Goal: Check status: Verify the current state of an ongoing process or item

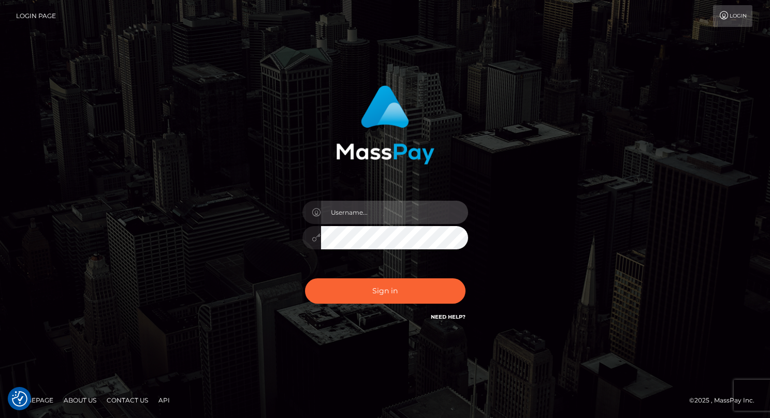
click at [394, 209] on input "text" at bounding box center [394, 212] width 147 height 23
type input "drew guizzetti"
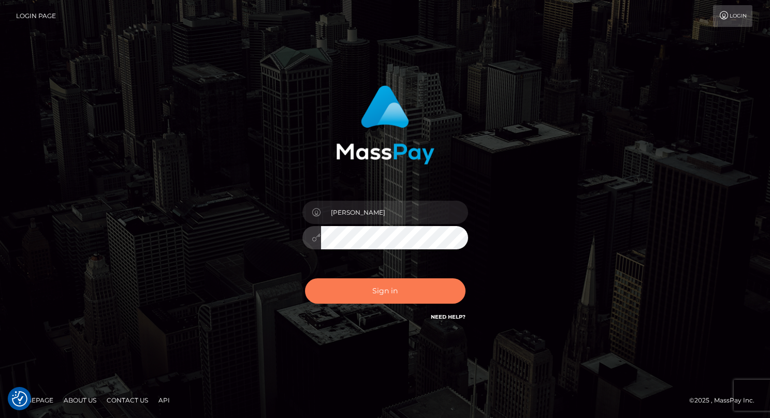
click at [376, 300] on button "Sign in" at bounding box center [385, 290] width 160 height 25
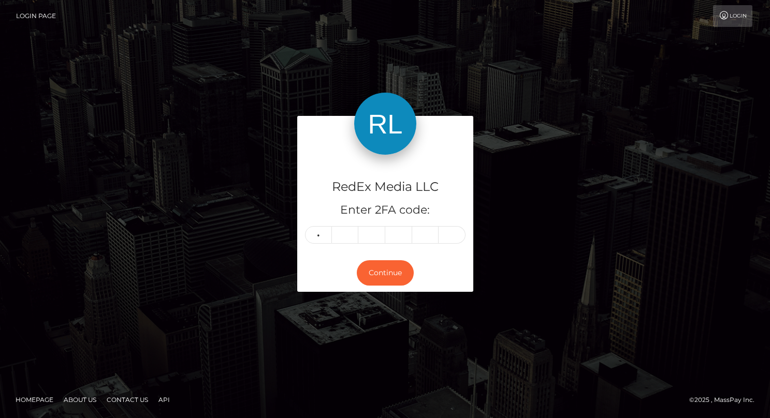
type input "0"
type input "7"
type input "3"
type input "8"
type input "7"
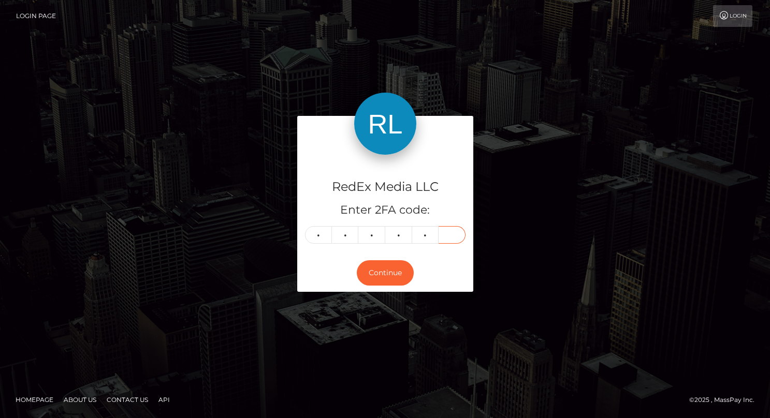
type input "2"
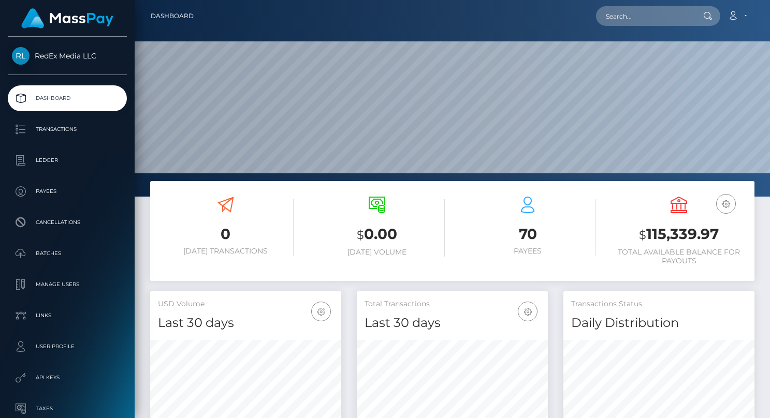
scroll to position [183, 191]
click at [60, 132] on p "Transactions" at bounding box center [67, 130] width 111 height 16
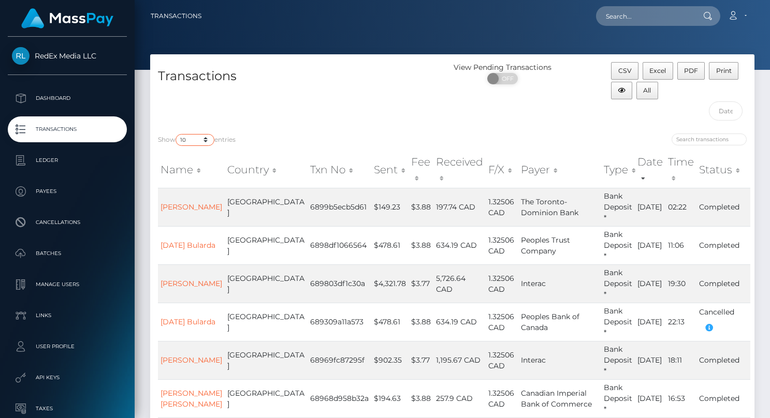
click at [198, 144] on select "10 25 50 100 250 500 1,000 3,500" at bounding box center [194, 140] width 39 height 12
select select "500"
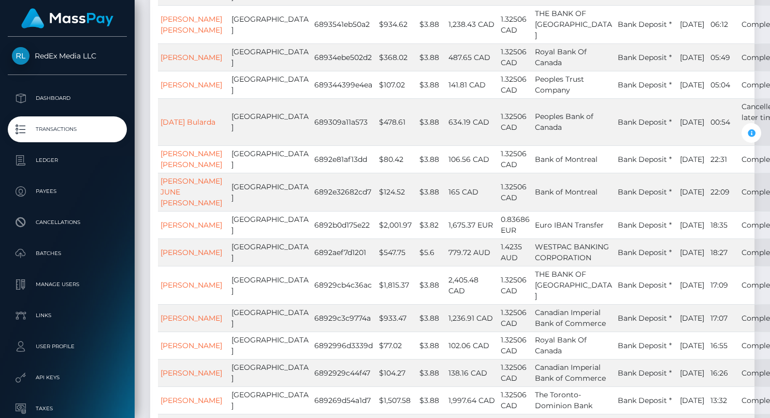
scroll to position [80, 0]
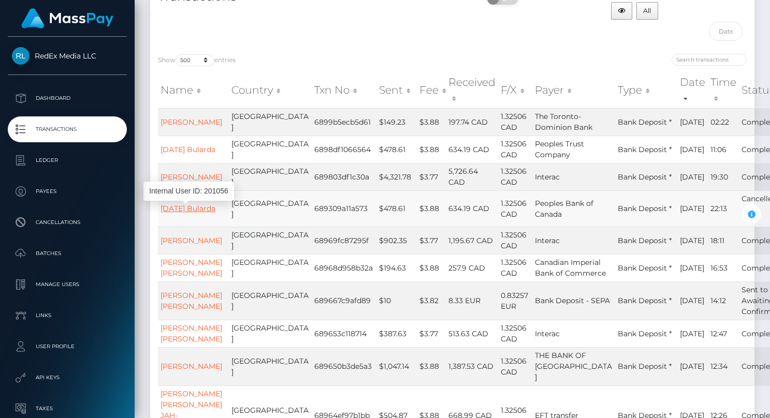
click at [194, 208] on link "Lucia Bularda" at bounding box center [187, 208] width 55 height 9
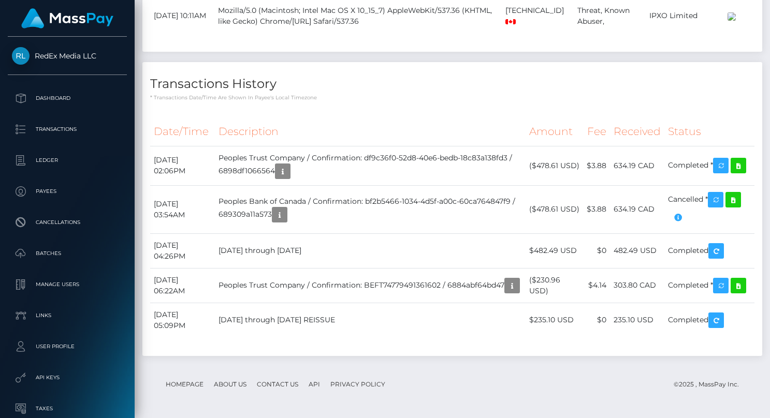
scroll to position [1116, 0]
click at [678, 223] on icon "button" at bounding box center [677, 217] width 12 height 13
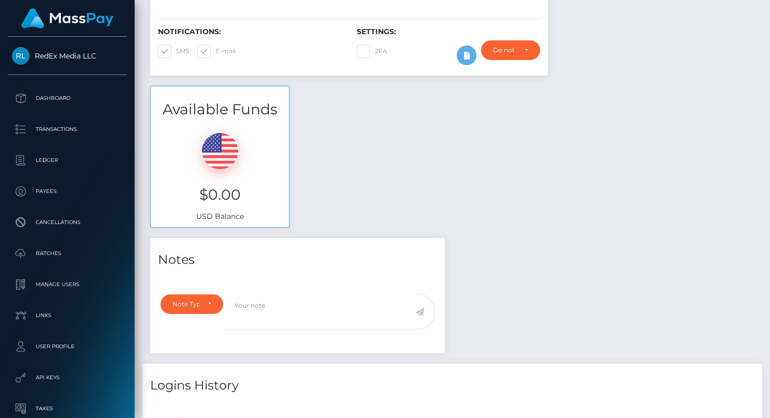
scroll to position [253, 0]
